Goal: Go to known website: Go to known website

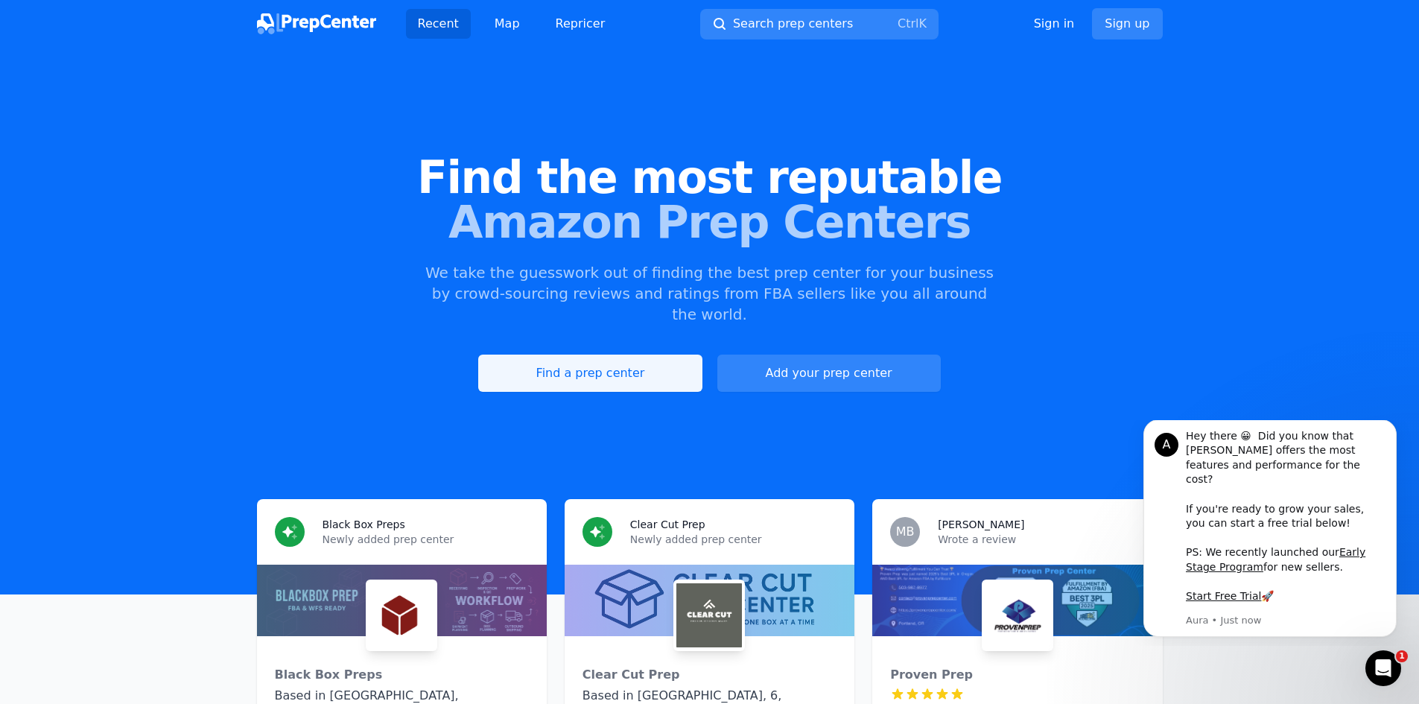
click at [612, 358] on link "Find a prep center" at bounding box center [589, 373] width 223 height 37
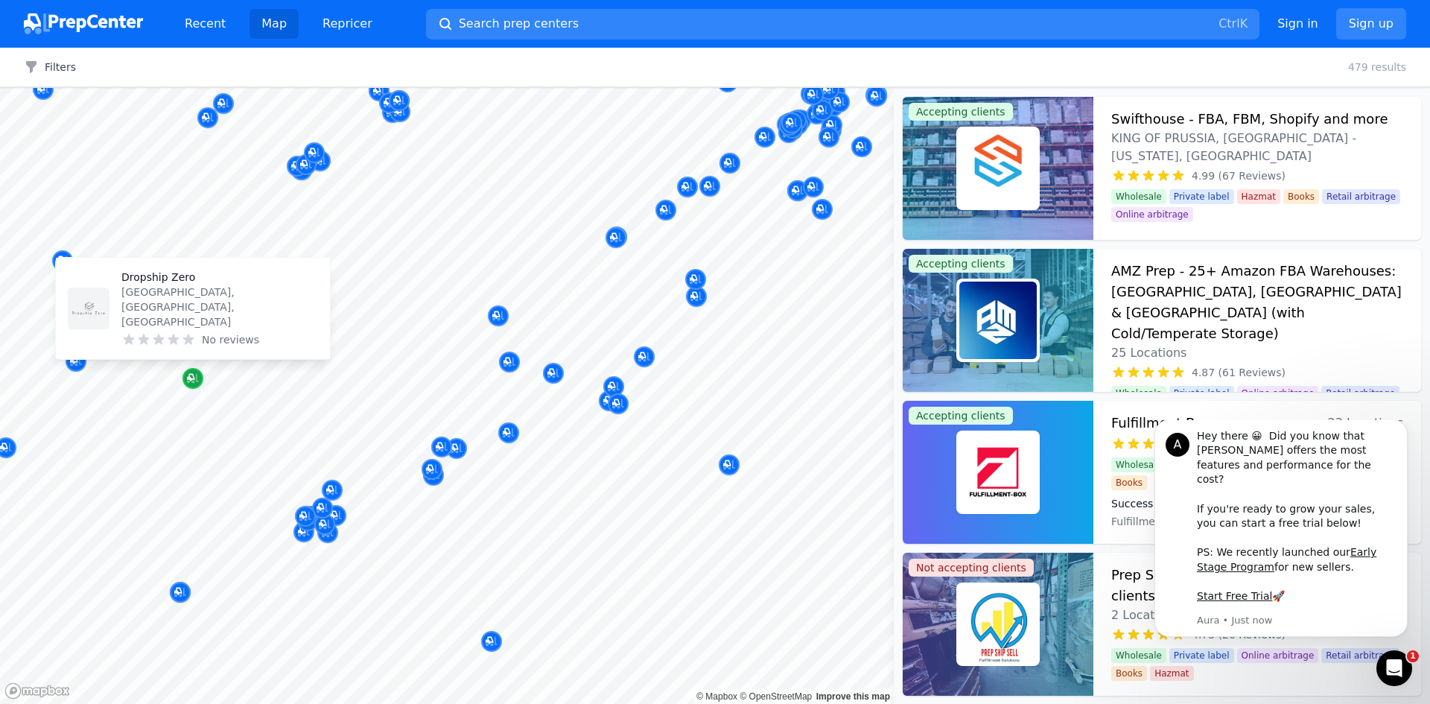
click at [194, 383] on icon "Map marker" at bounding box center [193, 379] width 12 height 10
click at [181, 285] on p "Dropship Zero" at bounding box center [219, 277] width 197 height 15
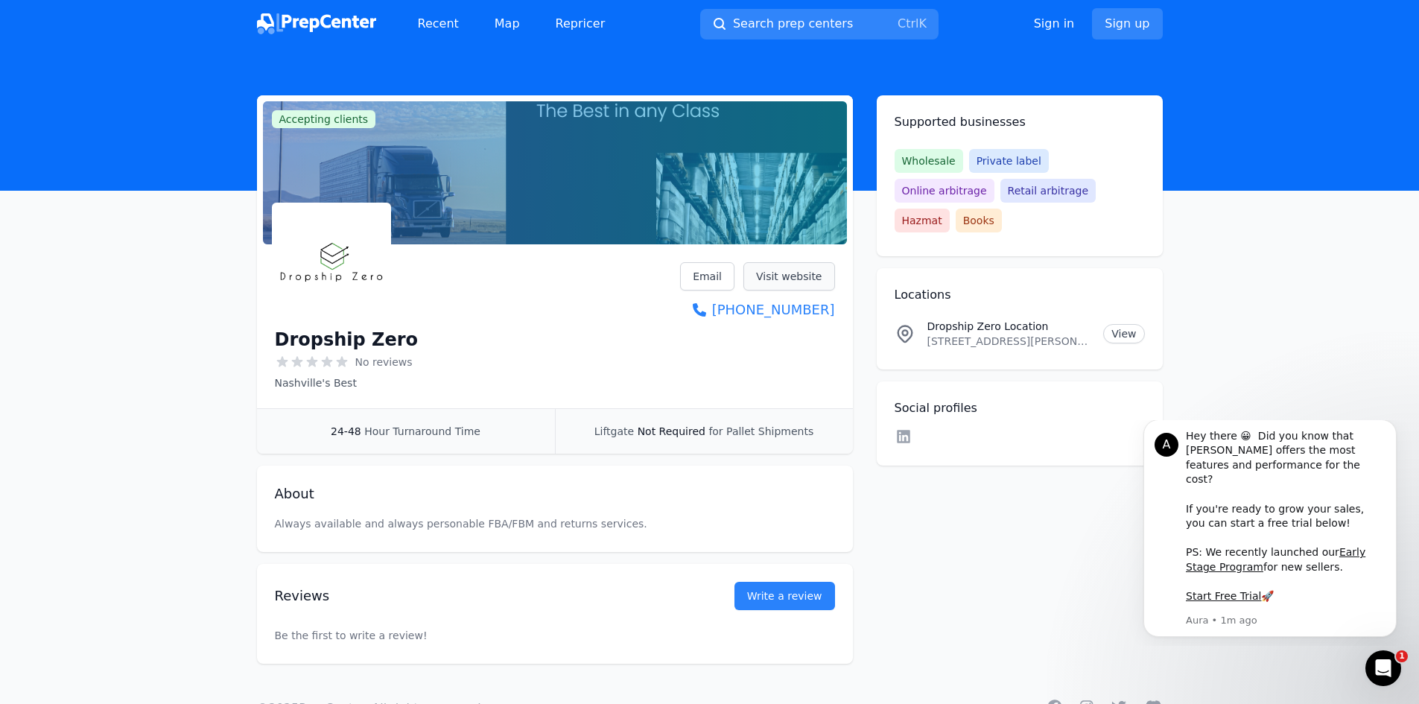
click at [772, 279] on link "Visit website" at bounding box center [789, 276] width 92 height 28
click at [1391, 426] on icon "Dismiss notification" at bounding box center [1391, 423] width 5 height 5
